Goal: Task Accomplishment & Management: Manage account settings

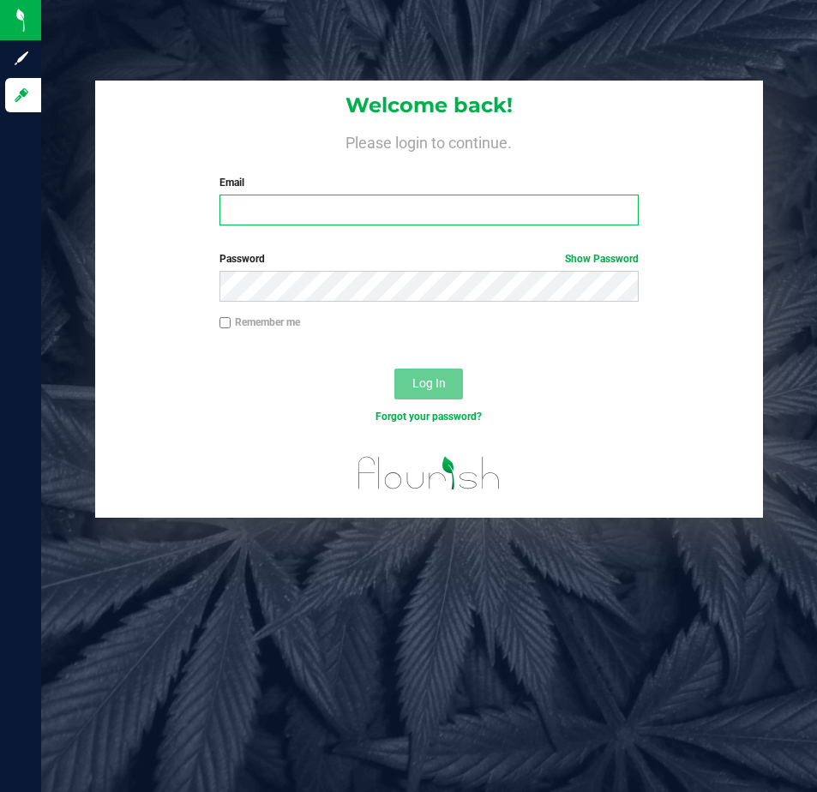
click at [282, 196] on input "Email" at bounding box center [429, 210] width 419 height 31
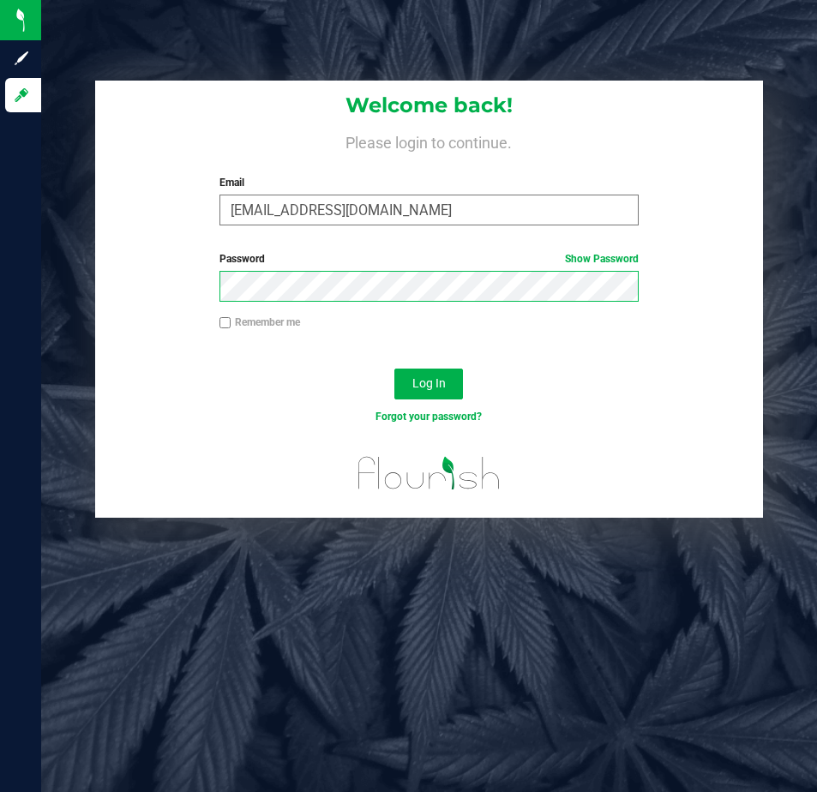
click at [394, 369] on button "Log In" at bounding box center [428, 384] width 69 height 31
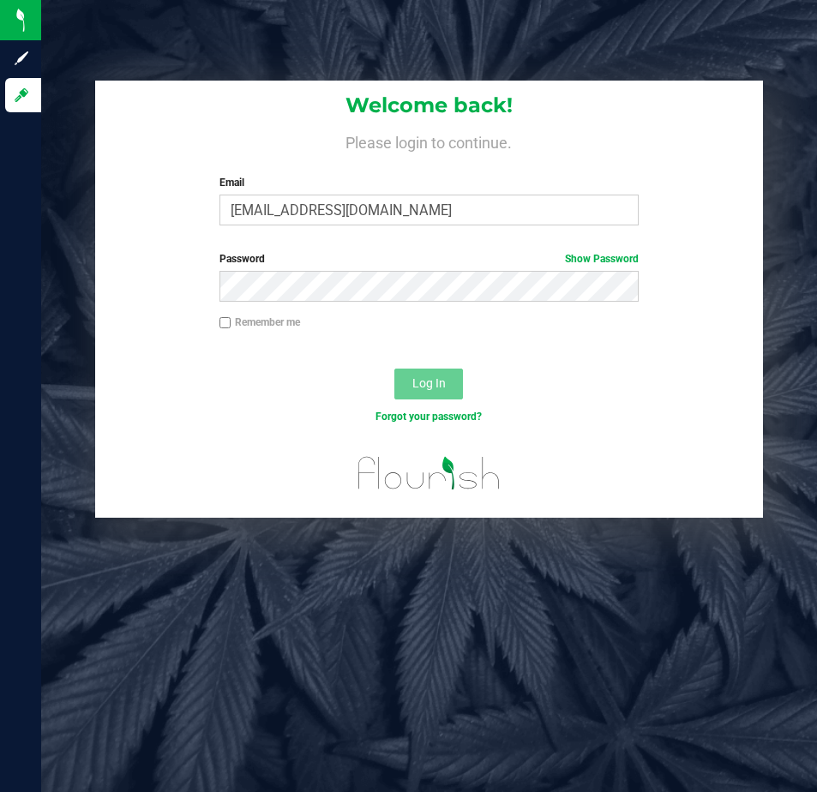
click at [331, 319] on div "Remember me" at bounding box center [429, 325] width 445 height 20
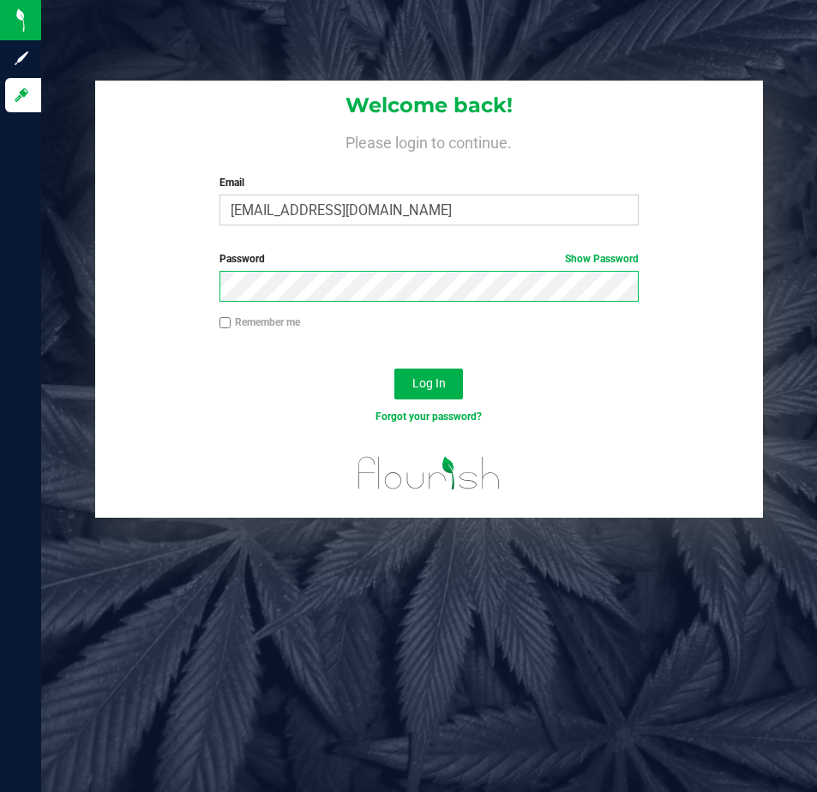
click at [394, 369] on button "Log In" at bounding box center [428, 384] width 69 height 31
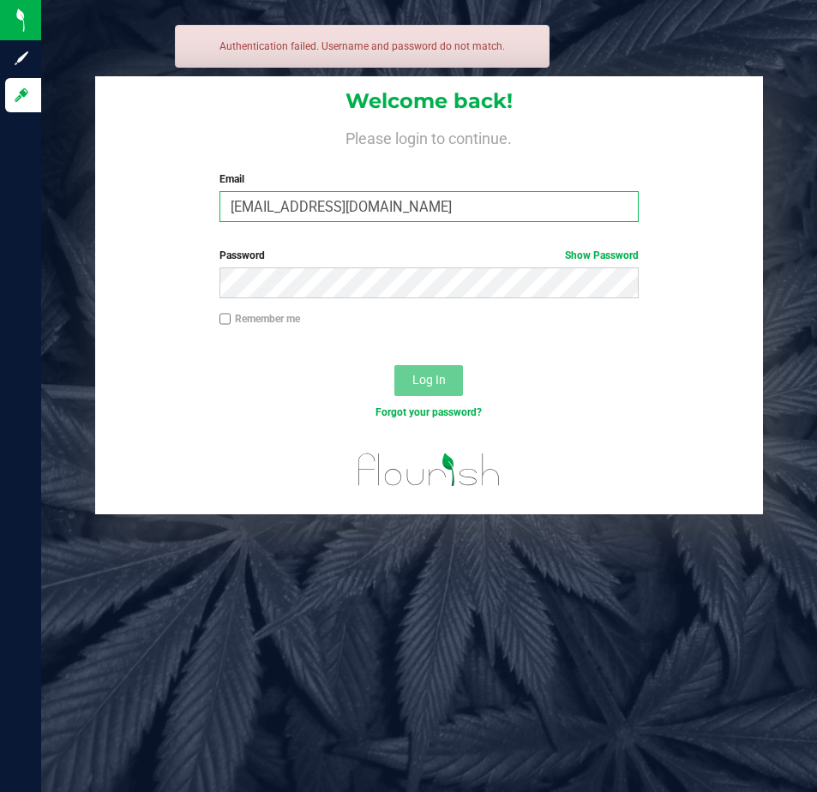
click at [330, 213] on input "[EMAIL_ADDRESS][DOMAIN_NAME]" at bounding box center [429, 206] width 419 height 31
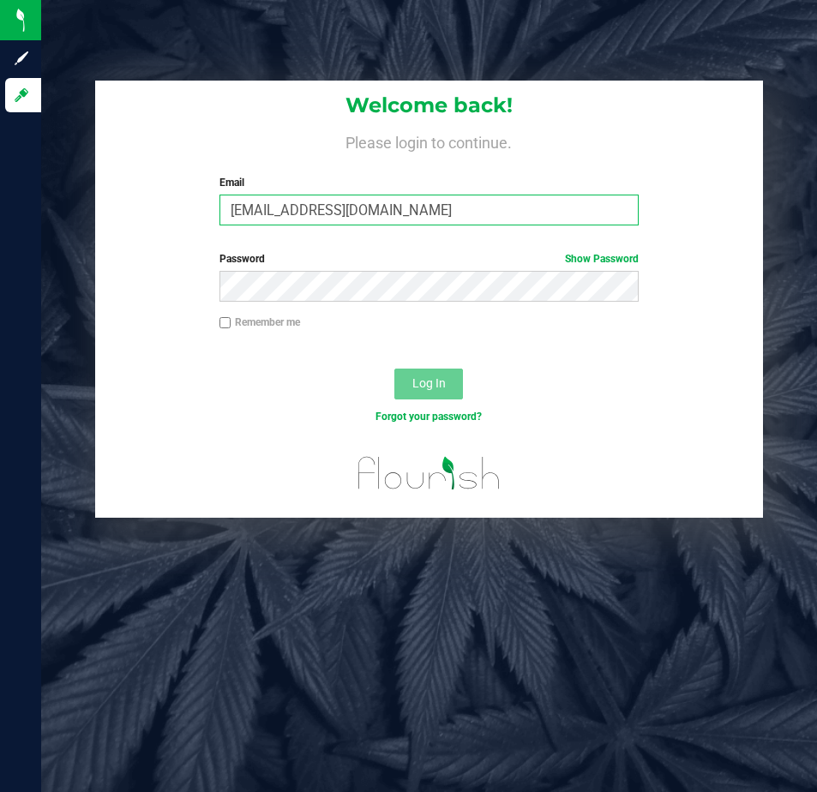
type input "[EMAIL_ADDRESS][DOMAIN_NAME]"
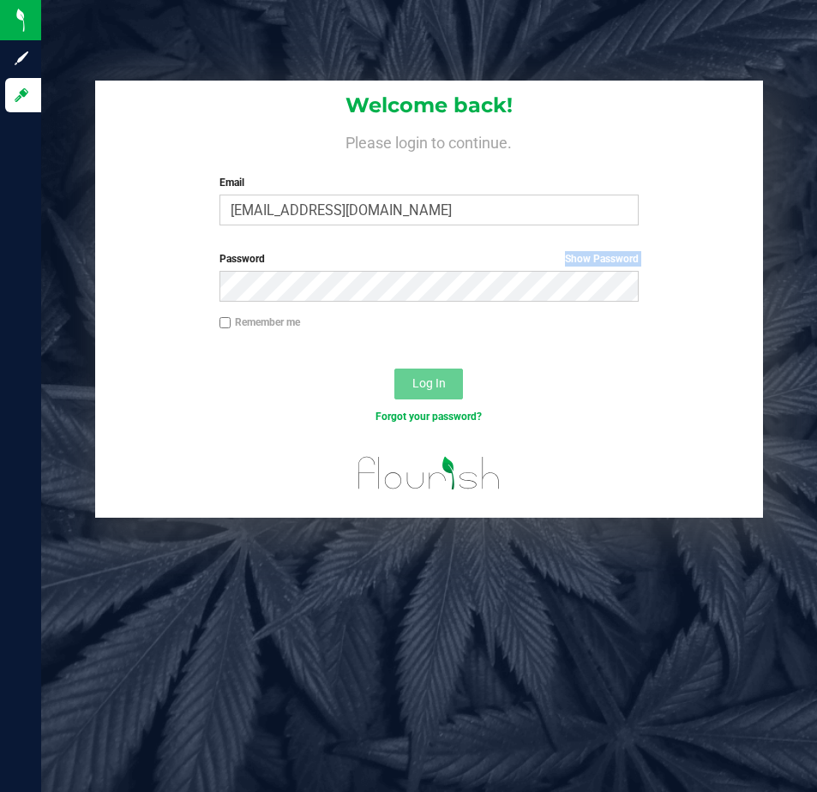
click at [371, 281] on div "Password Show Password" at bounding box center [429, 276] width 445 height 51
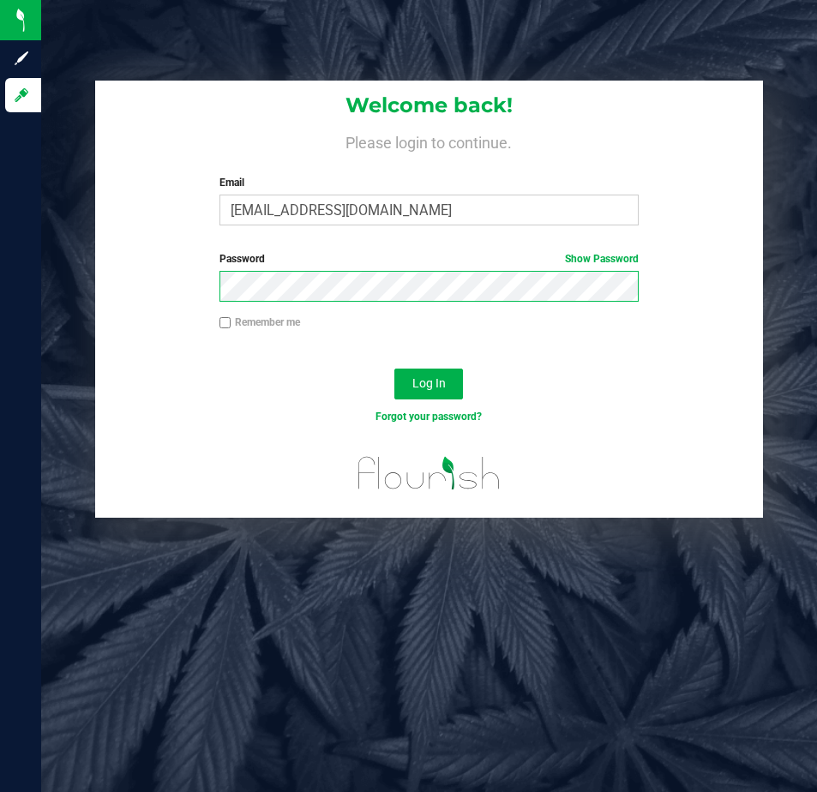
click at [394, 369] on button "Log In" at bounding box center [428, 384] width 69 height 31
